Goal: Task Accomplishment & Management: Manage account settings

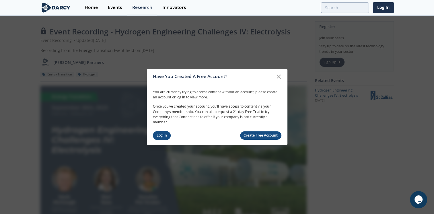
click at [157, 134] on link "Log In" at bounding box center [162, 135] width 18 height 9
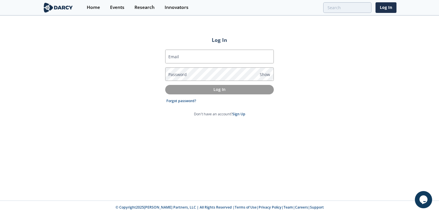
click at [178, 54] on label "Email" at bounding box center [173, 57] width 11 height 6
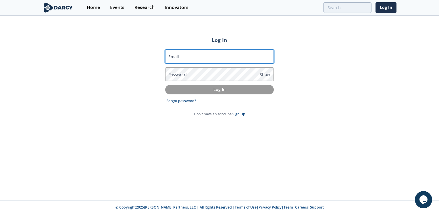
click at [178, 54] on input "Email" at bounding box center [219, 57] width 109 height 14
type input "[EMAIL_ADDRESS][DOMAIN_NAME]"
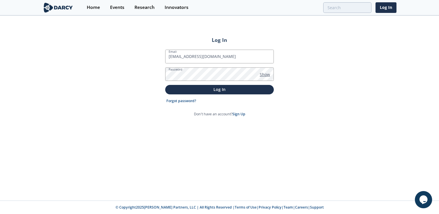
click at [269, 74] on span "Show" at bounding box center [264, 74] width 10 height 6
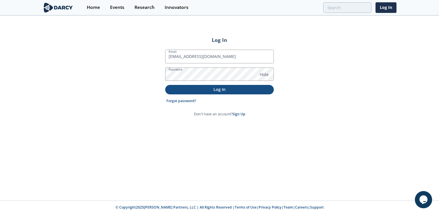
click at [222, 90] on p "Log In" at bounding box center [219, 89] width 100 height 6
